Goal: Use online tool/utility: Utilize a website feature to perform a specific function

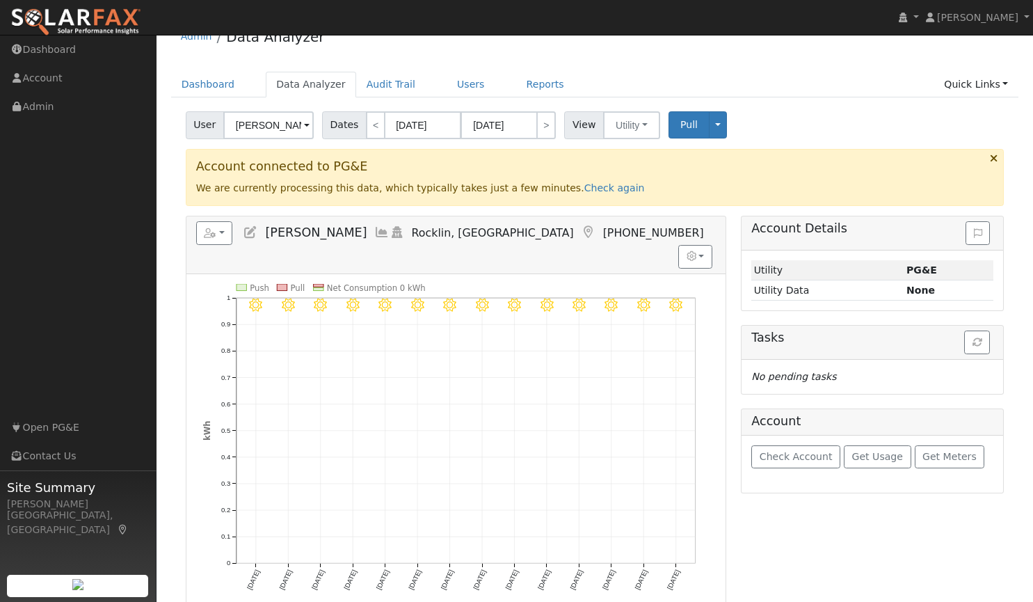
scroll to position [60, 0]
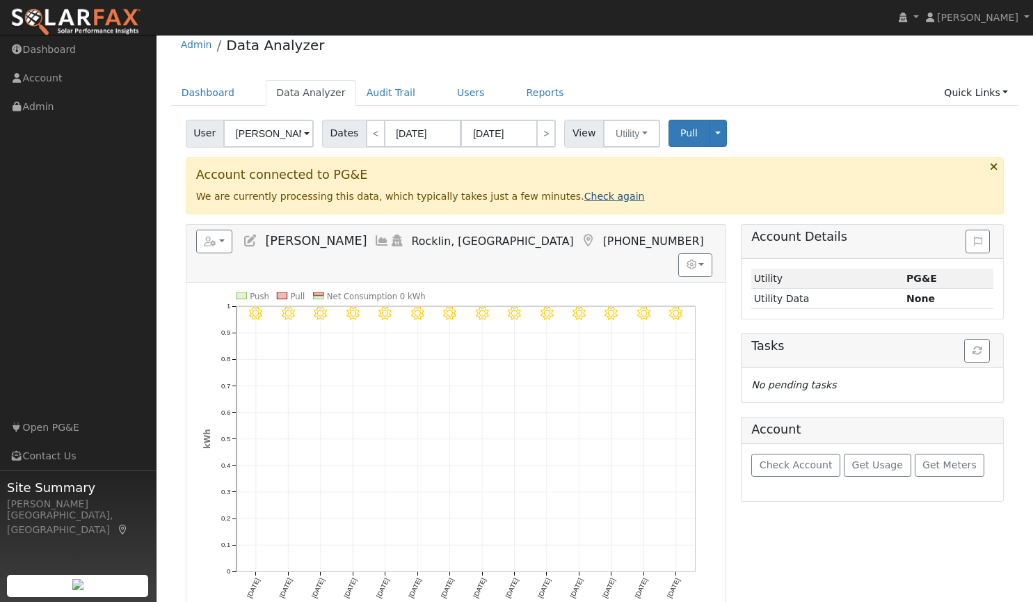
click at [584, 196] on link "Check again" at bounding box center [614, 196] width 61 height 11
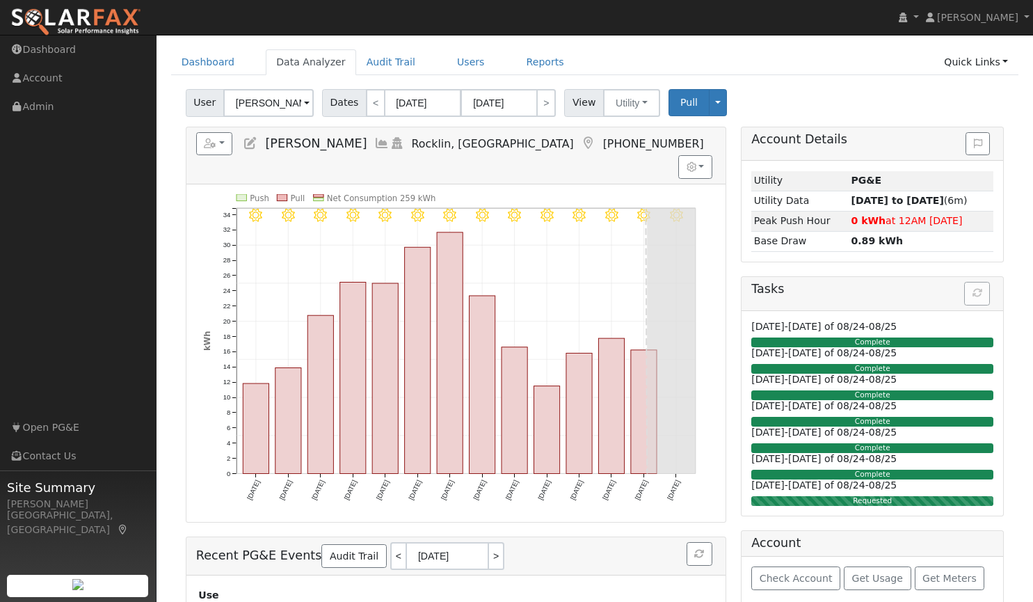
scroll to position [90, 0]
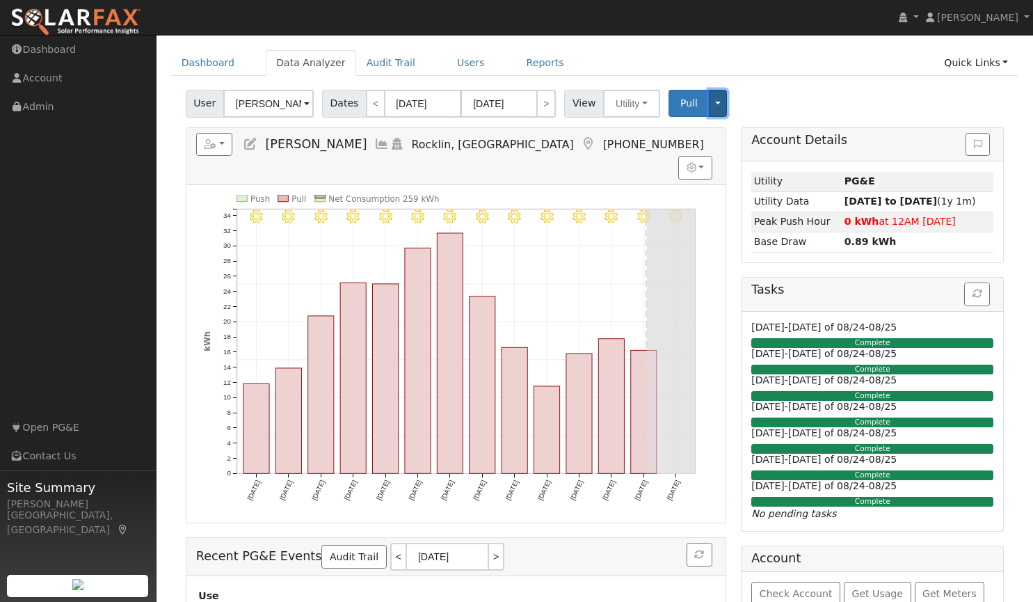
click at [709, 108] on button "Toggle Dropdown" at bounding box center [718, 103] width 18 height 27
click at [223, 142] on button "button" at bounding box center [214, 145] width 37 height 24
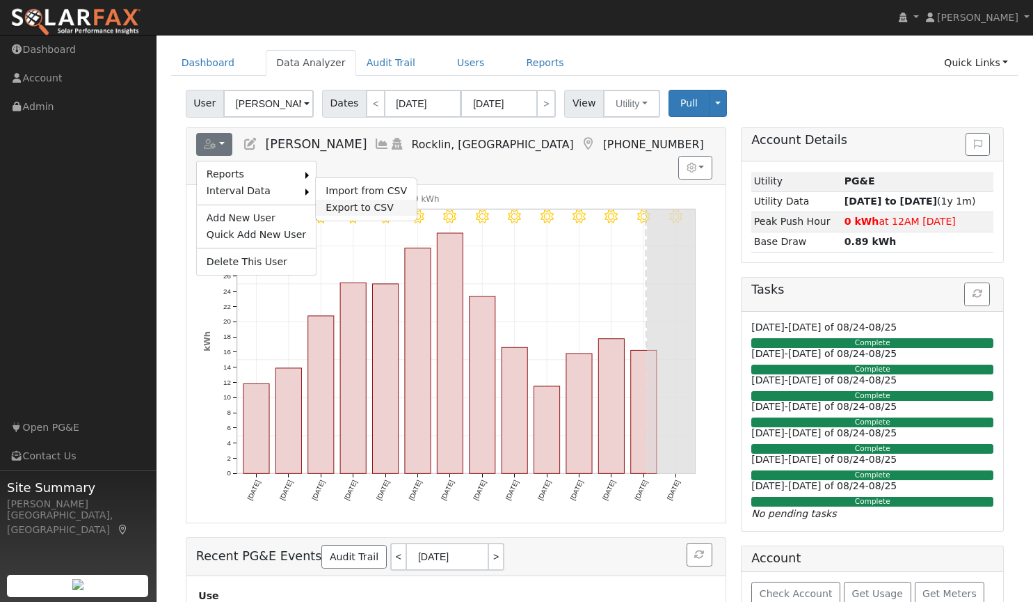
click at [337, 205] on link "Export to CSV" at bounding box center [366, 208] width 101 height 17
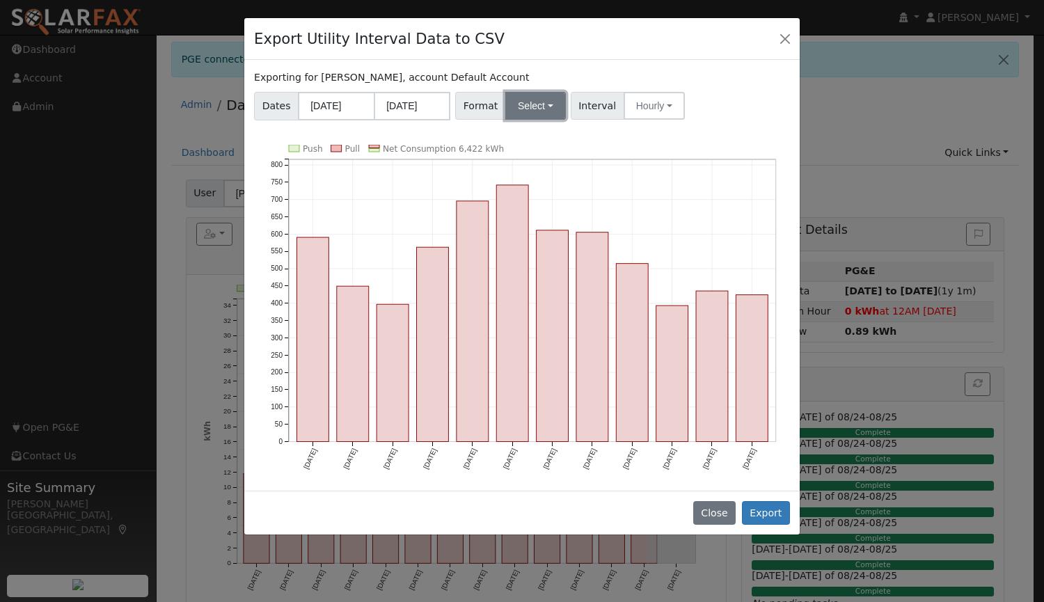
click at [517, 109] on button "Select" at bounding box center [535, 106] width 61 height 28
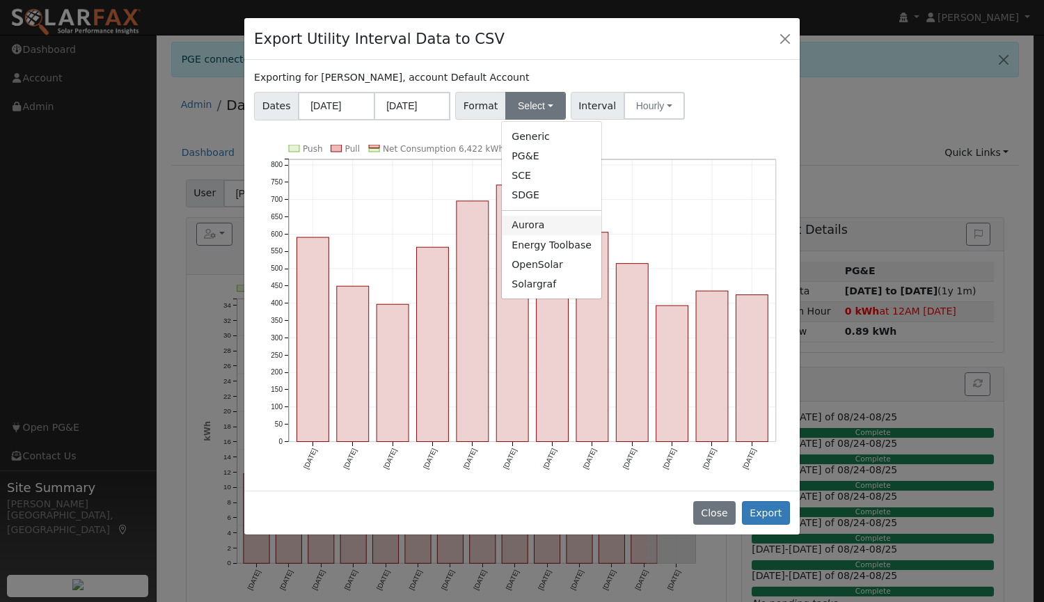
click at [513, 232] on link "Aurora" at bounding box center [551, 225] width 99 height 19
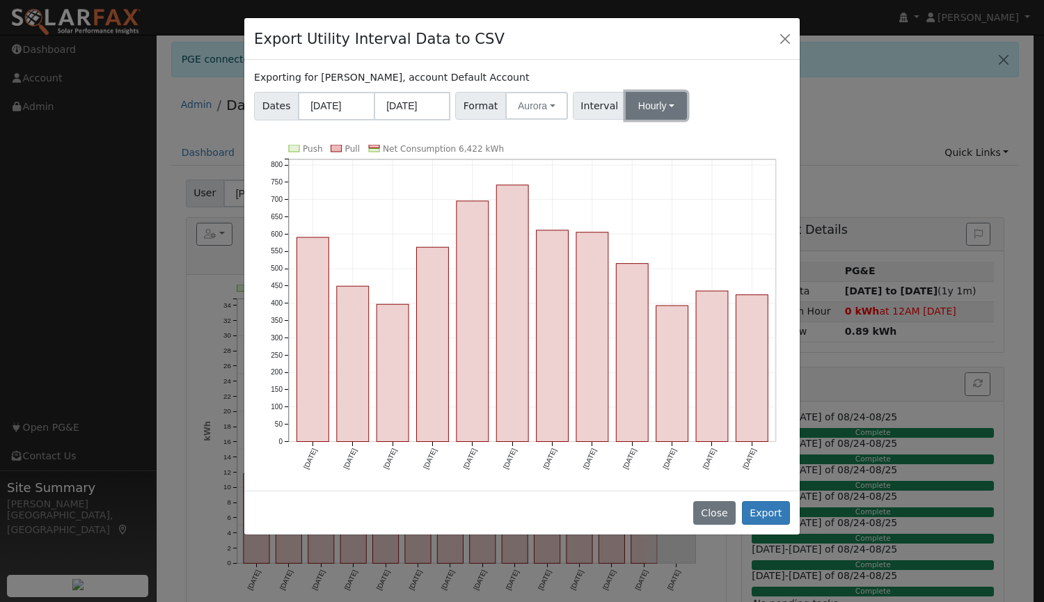
click at [632, 110] on button "Hourly" at bounding box center [655, 106] width 61 height 28
click at [632, 140] on link "15 Minute" at bounding box center [669, 136] width 97 height 19
click at [772, 501] on button "Export" at bounding box center [766, 513] width 48 height 24
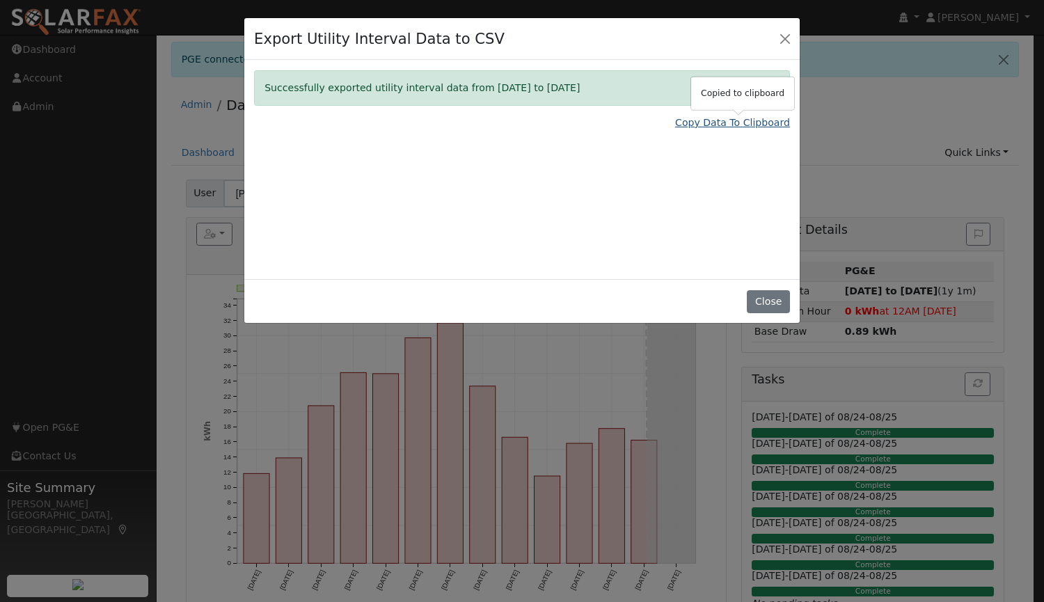
click at [696, 127] on link "Copy Data To Clipboard" at bounding box center [732, 122] width 115 height 15
click at [763, 300] on button "Close" at bounding box center [767, 302] width 42 height 24
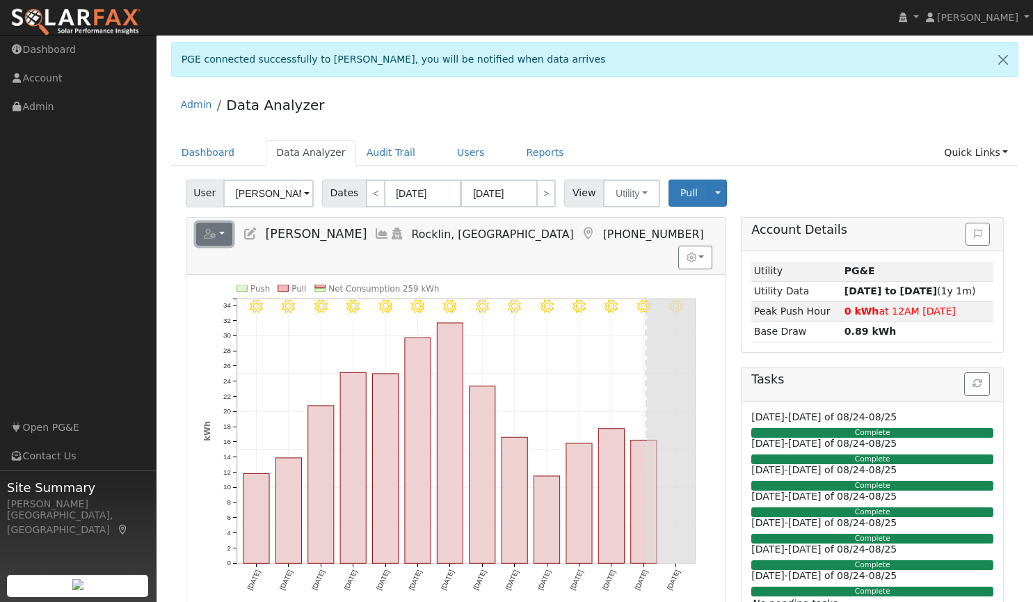
click at [215, 234] on icon "button" at bounding box center [210, 234] width 13 height 10
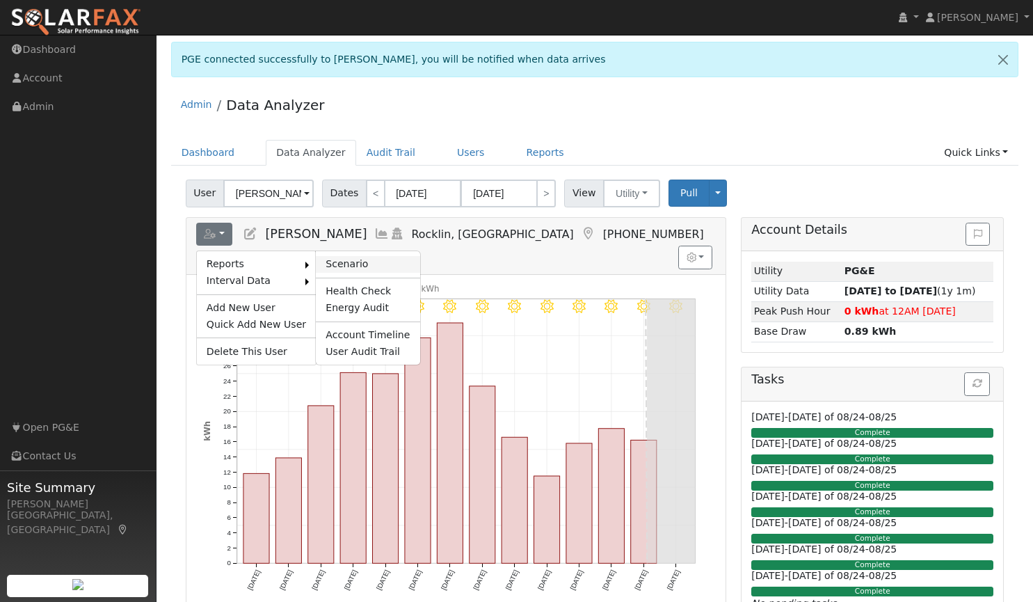
click at [340, 266] on link "Scenario" at bounding box center [368, 264] width 104 height 17
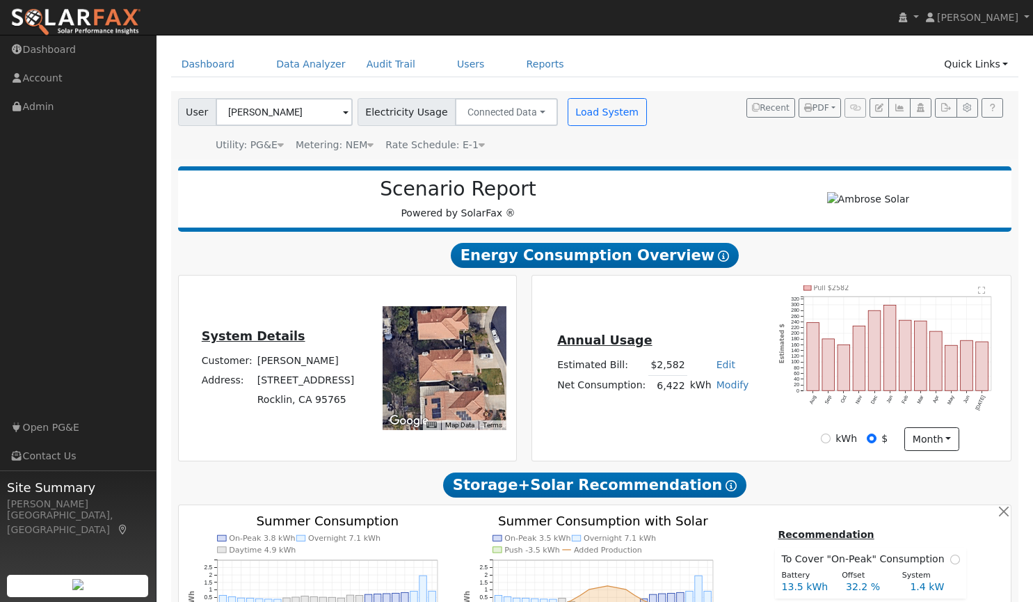
scroll to position [21, 0]
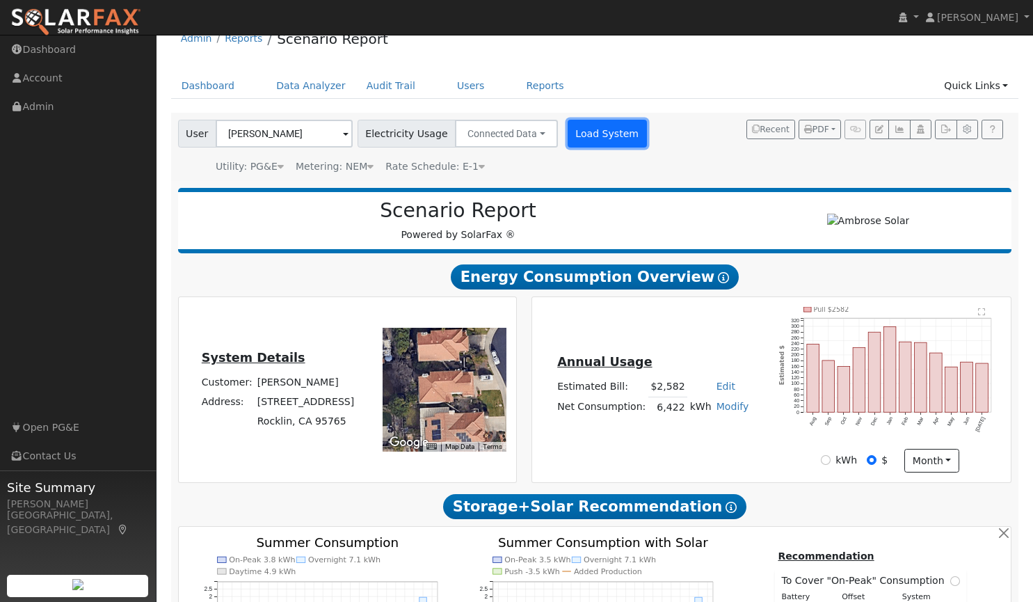
click at [577, 136] on button "Load System" at bounding box center [607, 134] width 79 height 28
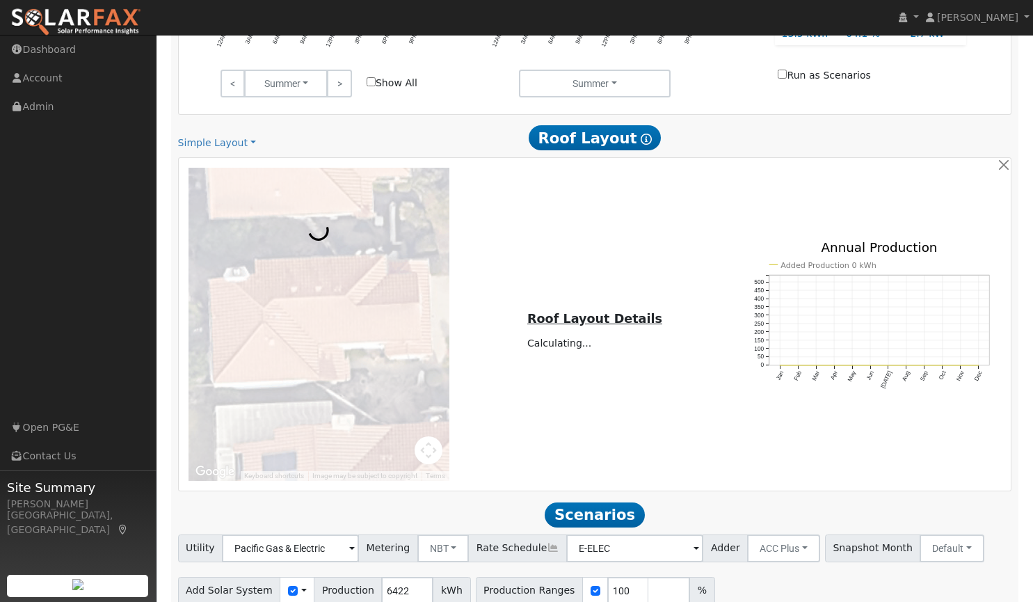
scroll to position [716, 0]
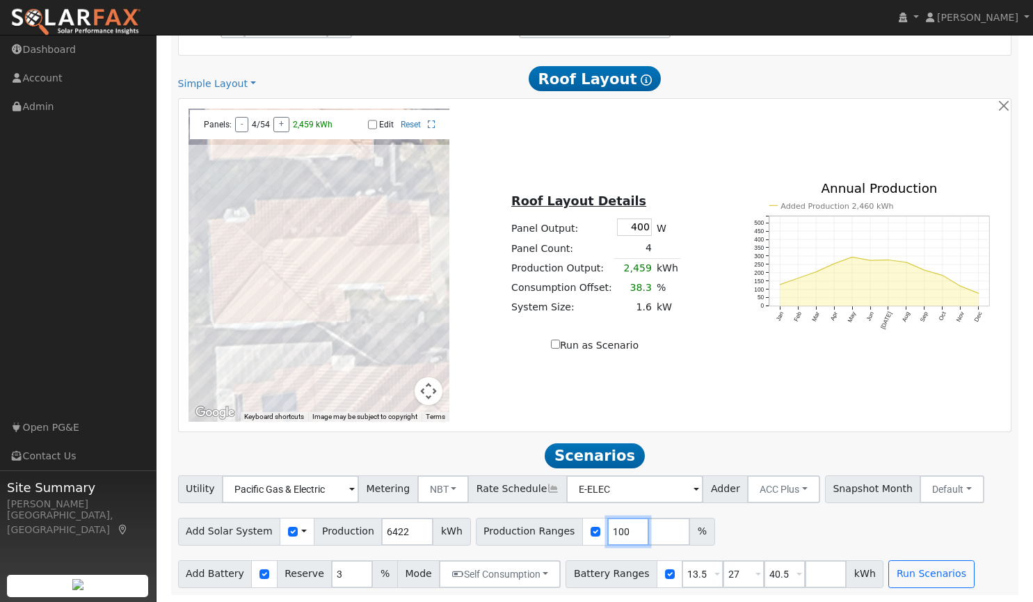
drag, startPoint x: 603, startPoint y: 531, endPoint x: 557, endPoint y: 535, distance: 46.8
click at [557, 535] on div "Production Ranges 100 %" at bounding box center [595, 532] width 239 height 28
type input "170"
click at [904, 568] on button "Run Scenarios" at bounding box center [931, 574] width 86 height 28
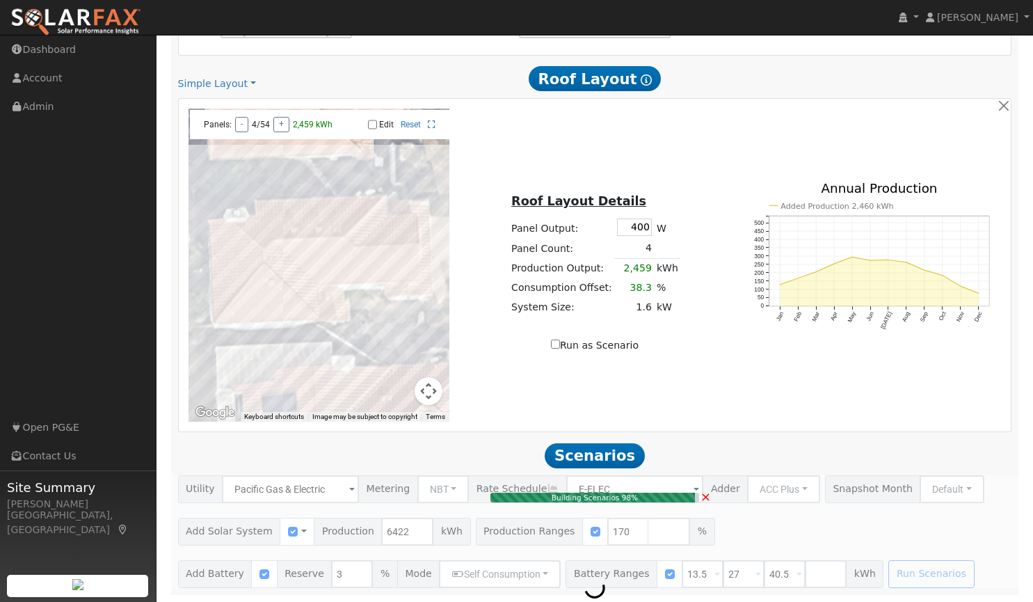
type input "7.3"
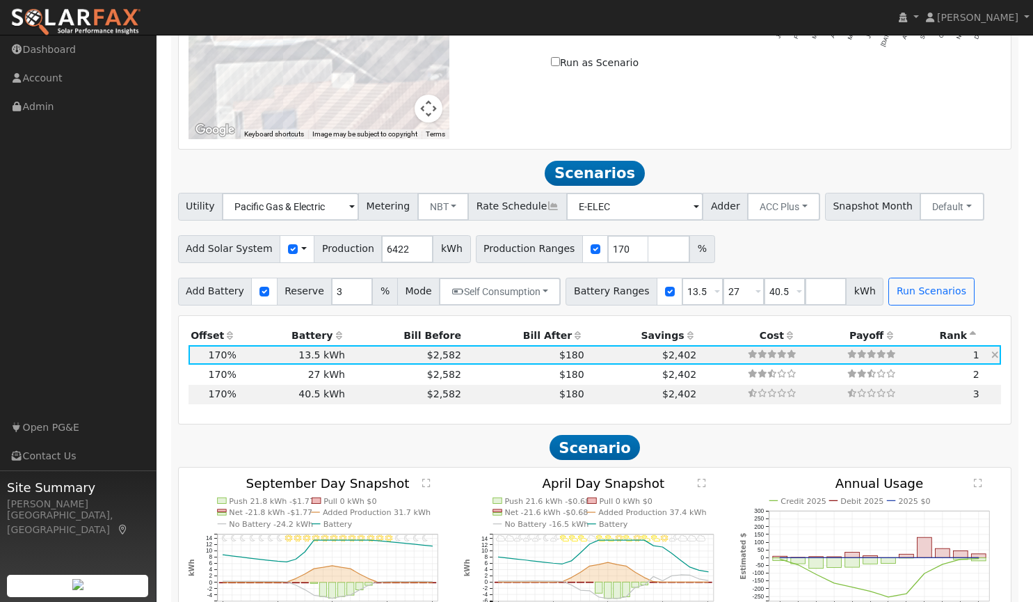
scroll to position [995, 0]
drag, startPoint x: 604, startPoint y: 250, endPoint x: 574, endPoint y: 253, distance: 30.0
click at [574, 253] on div "Production Ranges 170 %" at bounding box center [595, 250] width 239 height 28
type input "160"
click at [888, 298] on button "Run Scenarios" at bounding box center [931, 292] width 86 height 28
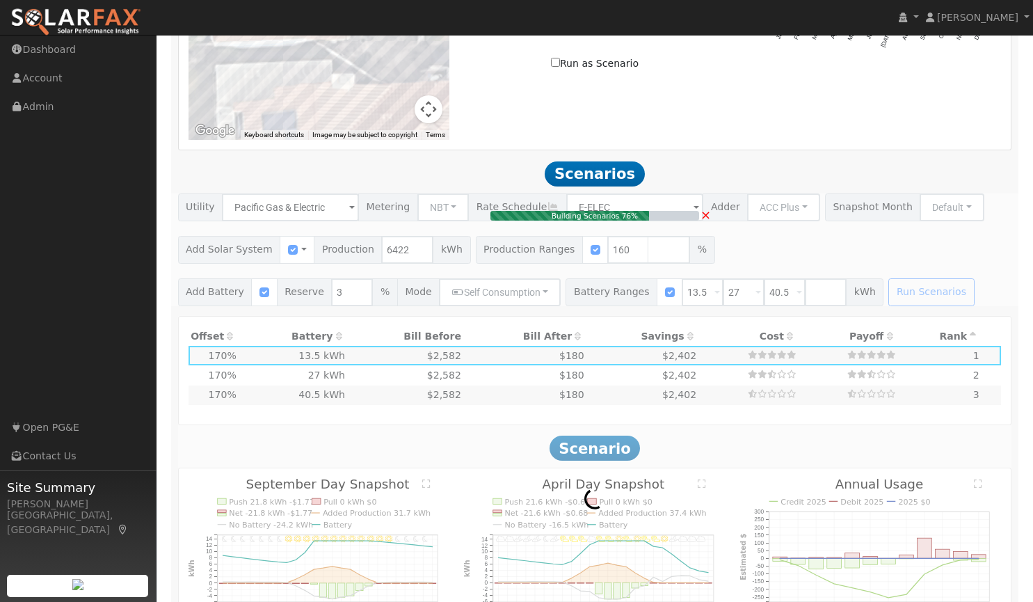
type input "6.8"
type input "$23,975"
type input "$12,053"
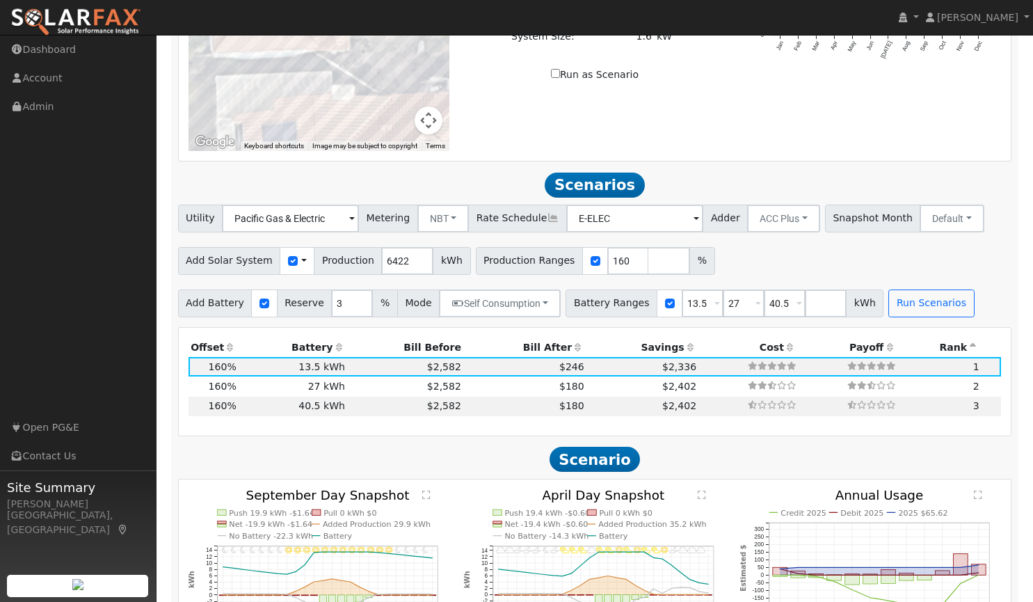
scroll to position [980, 0]
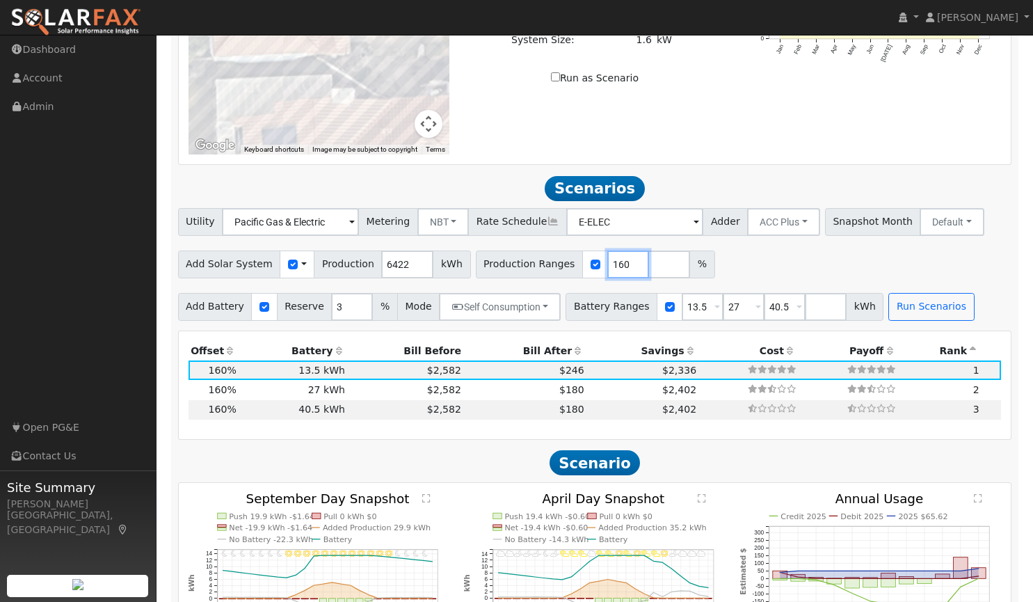
drag, startPoint x: 602, startPoint y: 264, endPoint x: 552, endPoint y: 269, distance: 50.3
click at [552, 269] on div "Production Ranges 160 %" at bounding box center [595, 264] width 239 height 28
type input "165"
click at [919, 301] on button "Run Scenarios" at bounding box center [931, 307] width 86 height 28
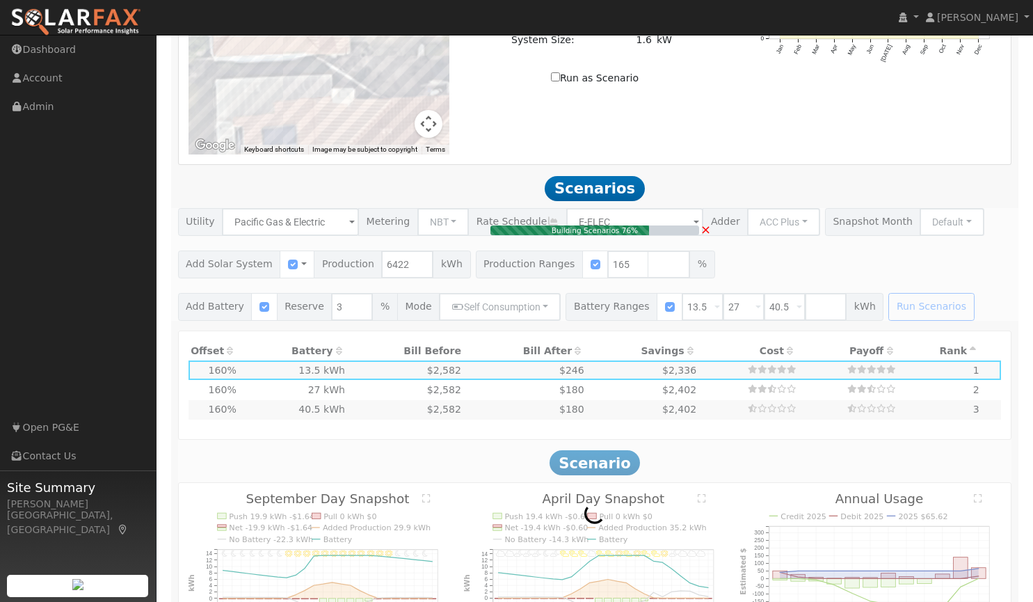
type input "7.1"
type input "$24,724"
type input "$12,277"
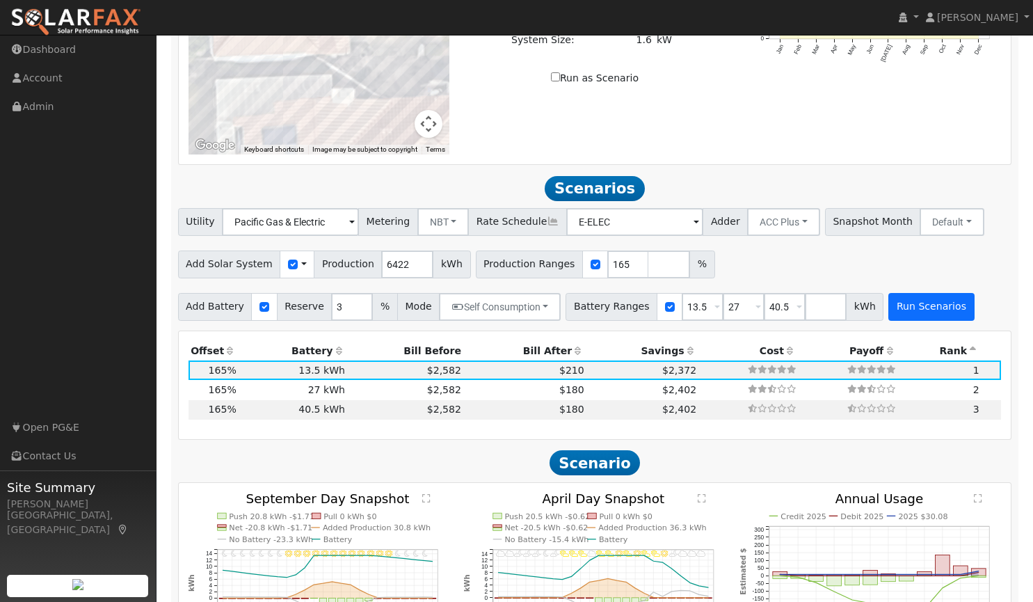
scroll to position [1116, 0]
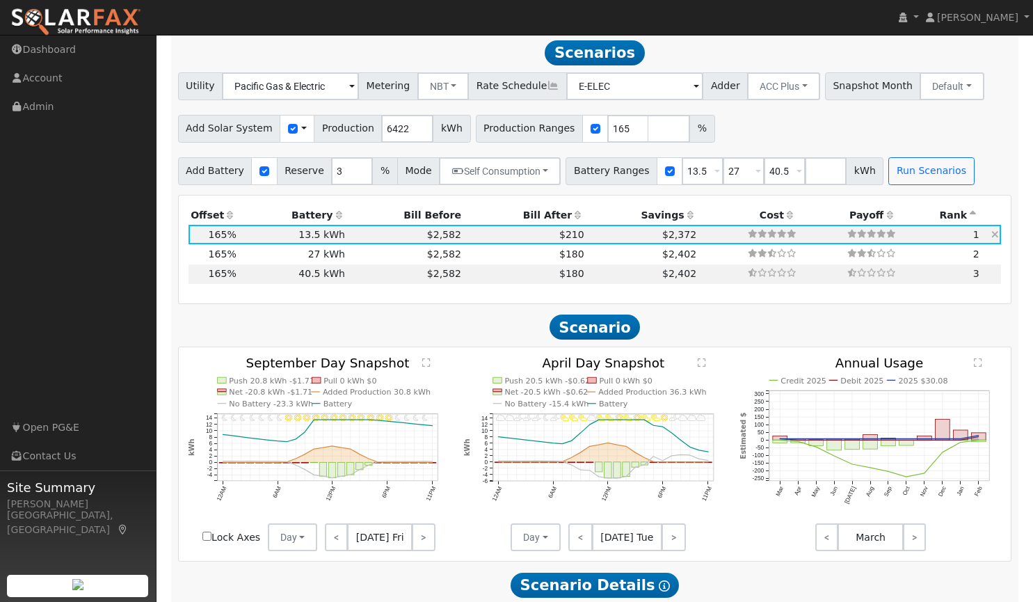
click at [314, 237] on td "13.5 kWh" at bounding box center [293, 234] width 109 height 19
click at [723, 171] on input "27" at bounding box center [744, 171] width 42 height 28
drag, startPoint x: 690, startPoint y: 173, endPoint x: 626, endPoint y: 178, distance: 64.2
click at [626, 178] on div "Battery Ranges 13.5 Overrides Reserve % Mode None None Self Consumption Peak Sa…" at bounding box center [725, 171] width 318 height 28
type input "8"
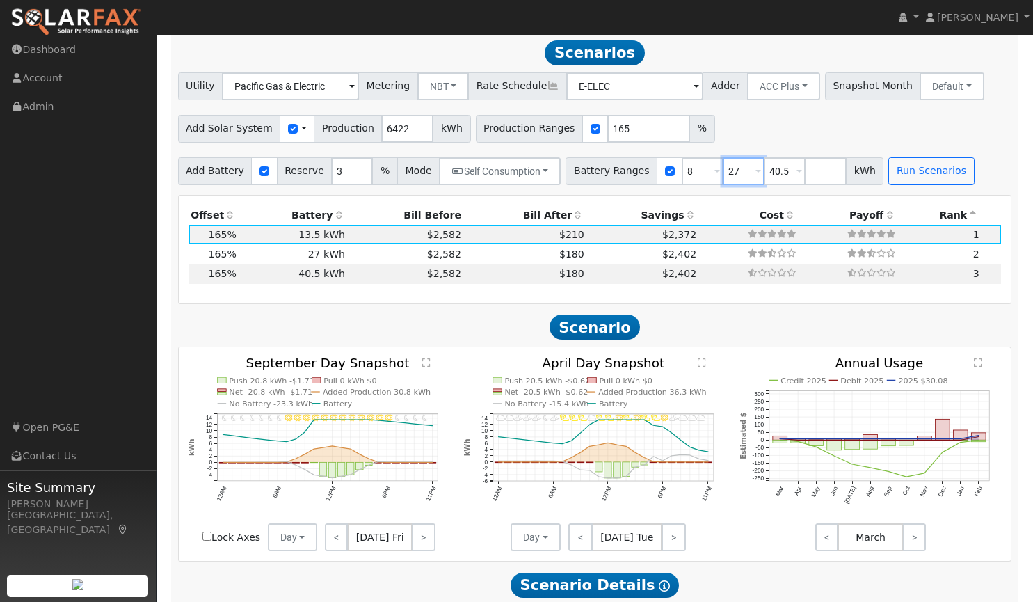
drag, startPoint x: 729, startPoint y: 175, endPoint x: 679, endPoint y: 182, distance: 50.7
click at [679, 182] on div "Battery Ranges 8 Overrides Reserve % Mode None None Self Consumption Peak Savin…" at bounding box center [725, 171] width 318 height 28
type input "13.5"
click at [856, 185] on button "Run Scenarios" at bounding box center [890, 171] width 86 height 28
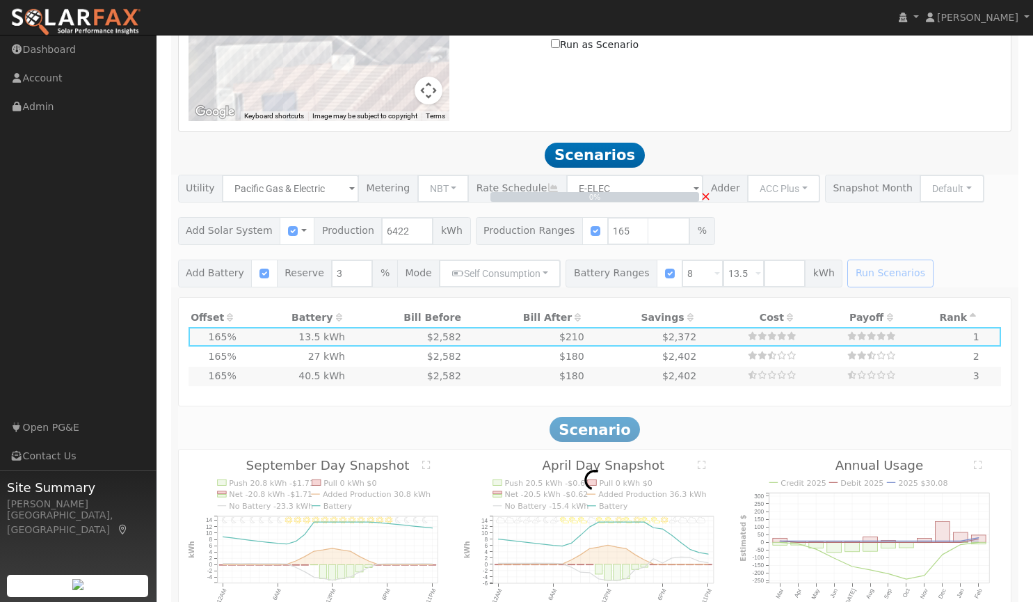
scroll to position [1011, 0]
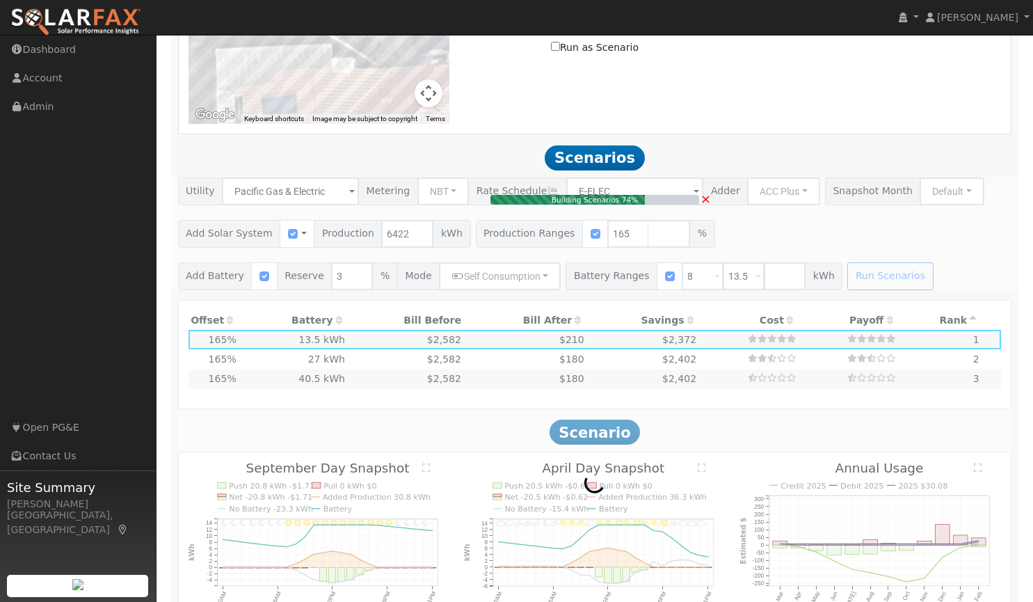
type input "$9,600"
type input "$10,297"
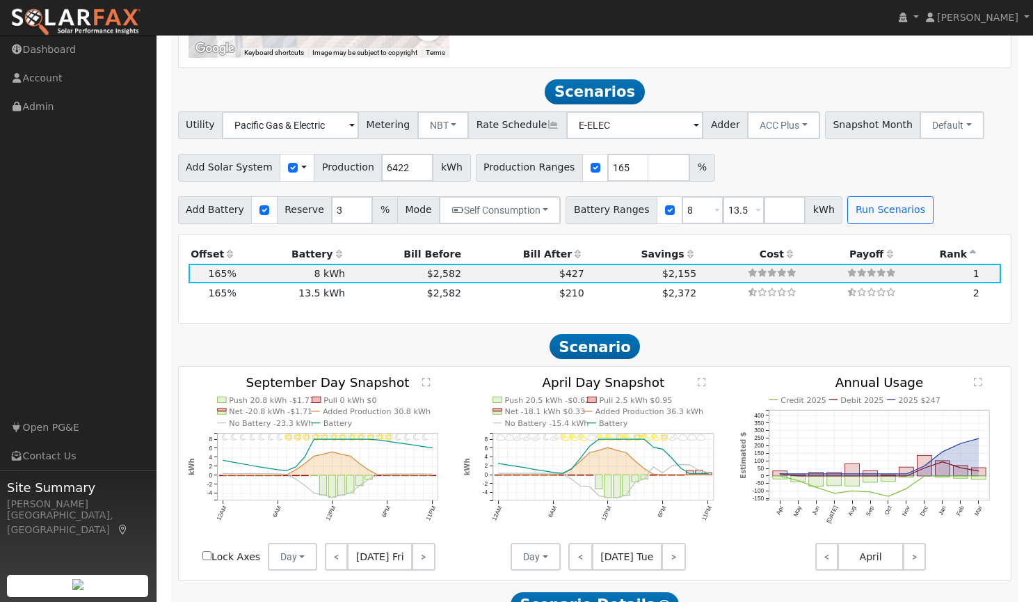
scroll to position [1116, 0]
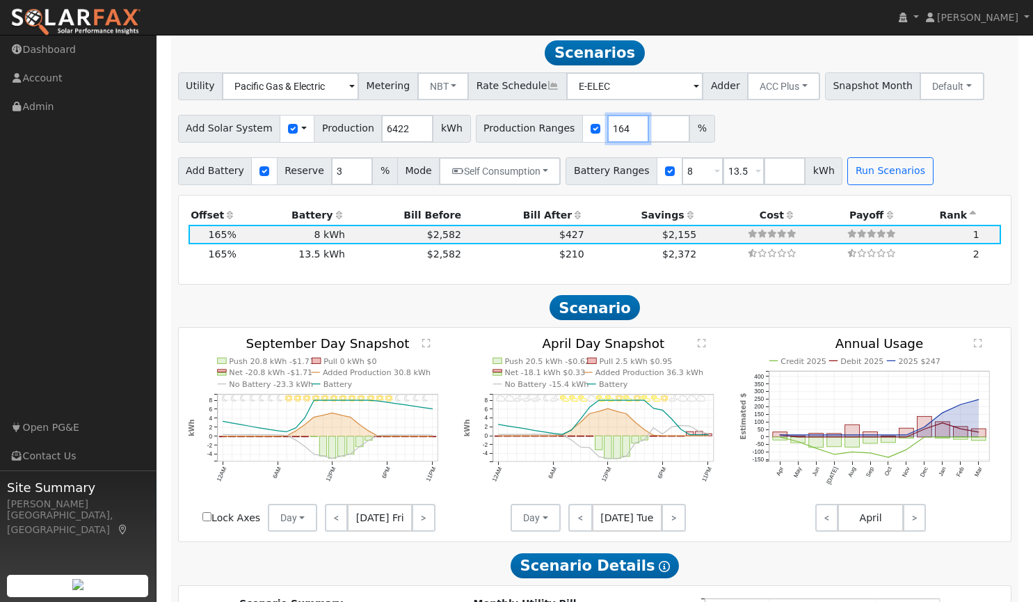
click at [607, 134] on input "164" at bounding box center [628, 129] width 42 height 28
type input "170"
click at [724, 143] on div "Add Solar System Use CSV Data Production 6422 kWh Production Ranges 170 %" at bounding box center [594, 126] width 839 height 33
click at [849, 173] on button "Run Scenarios" at bounding box center [890, 171] width 86 height 28
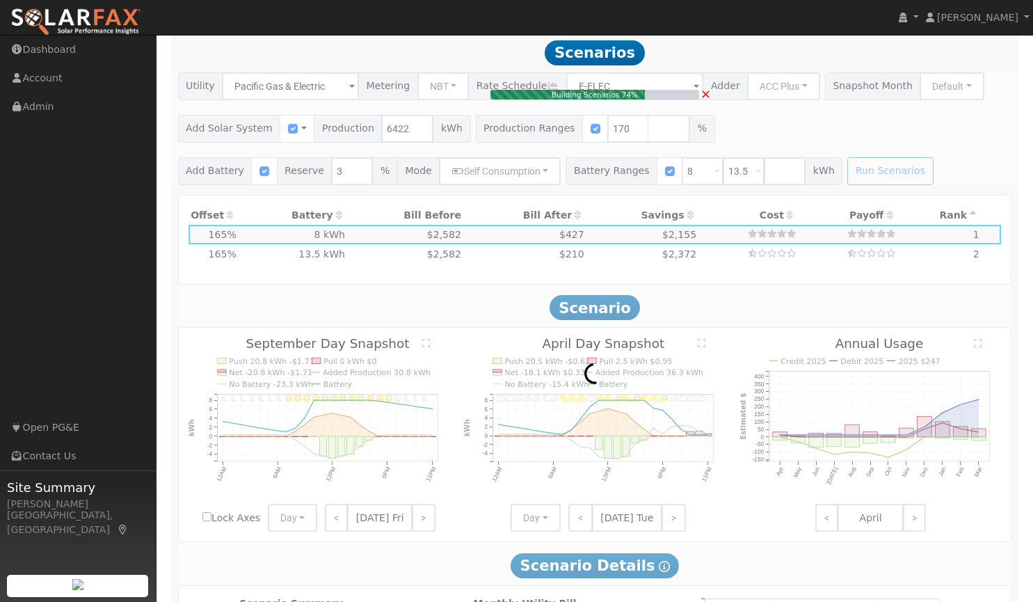
type input "7.3"
type input "$25,473"
type input "$10,522"
